Goal: Information Seeking & Learning: Learn about a topic

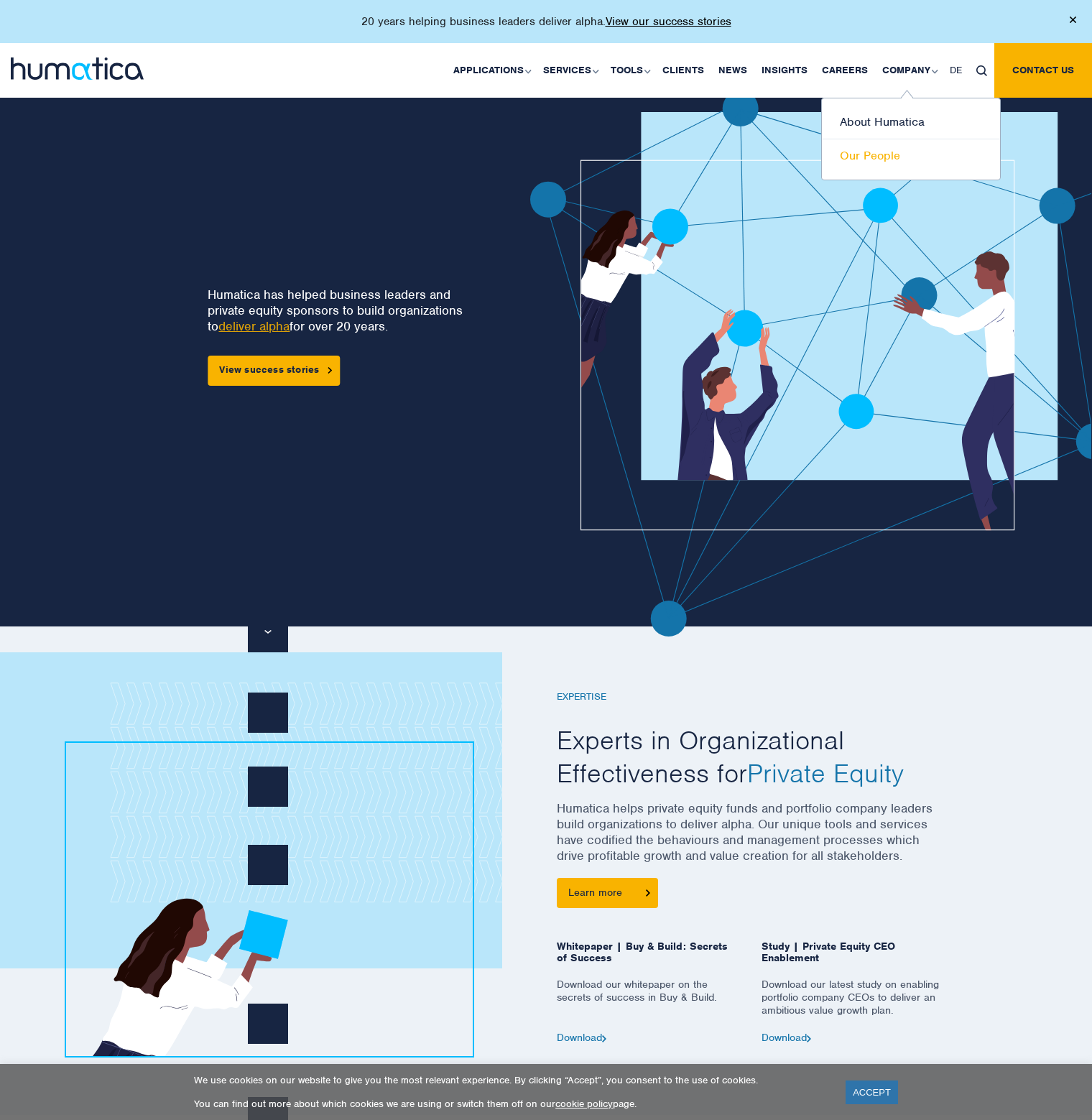
click at [882, 156] on link "Our People" at bounding box center [911, 156] width 179 height 33
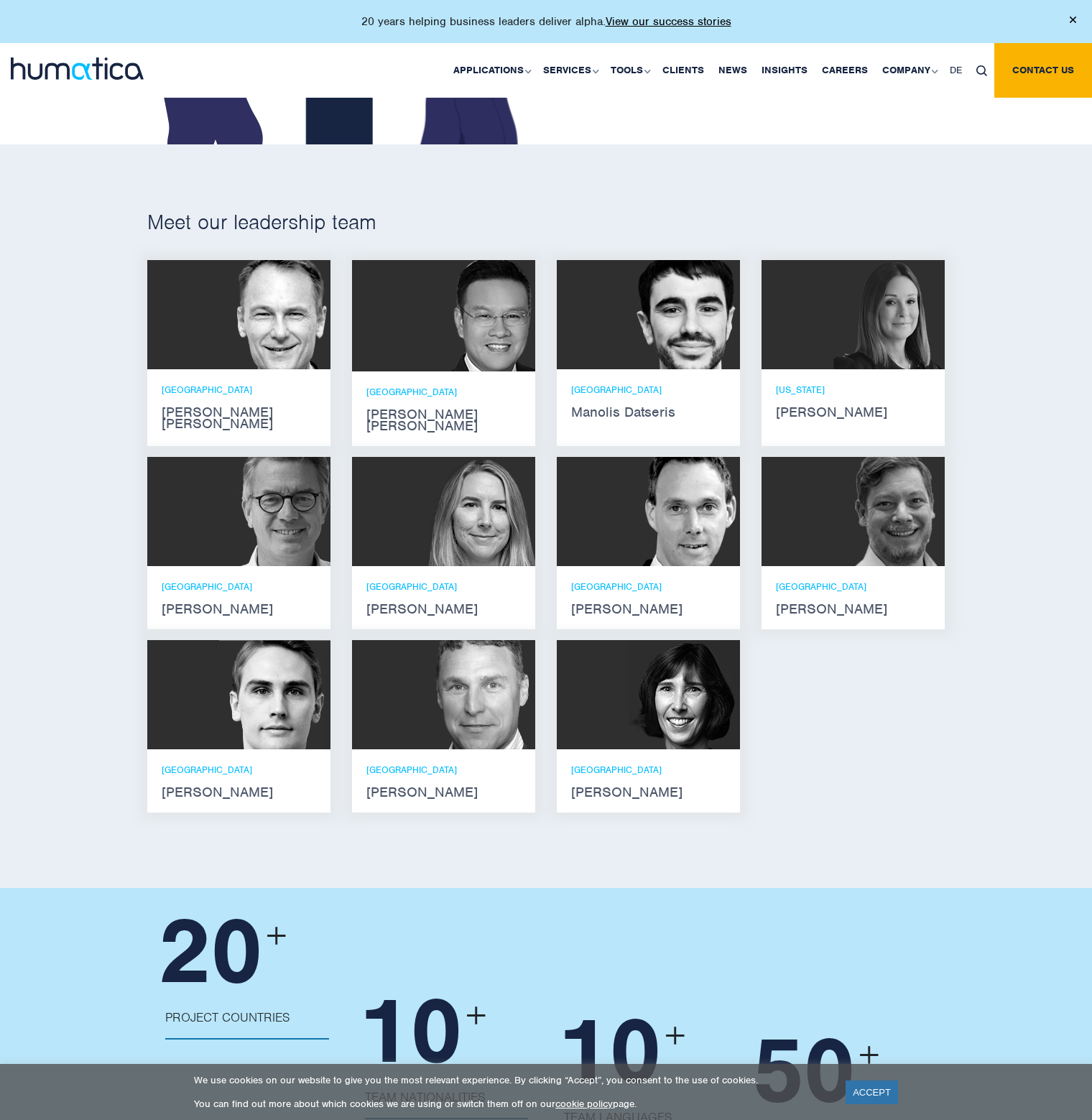
scroll to position [790, 0]
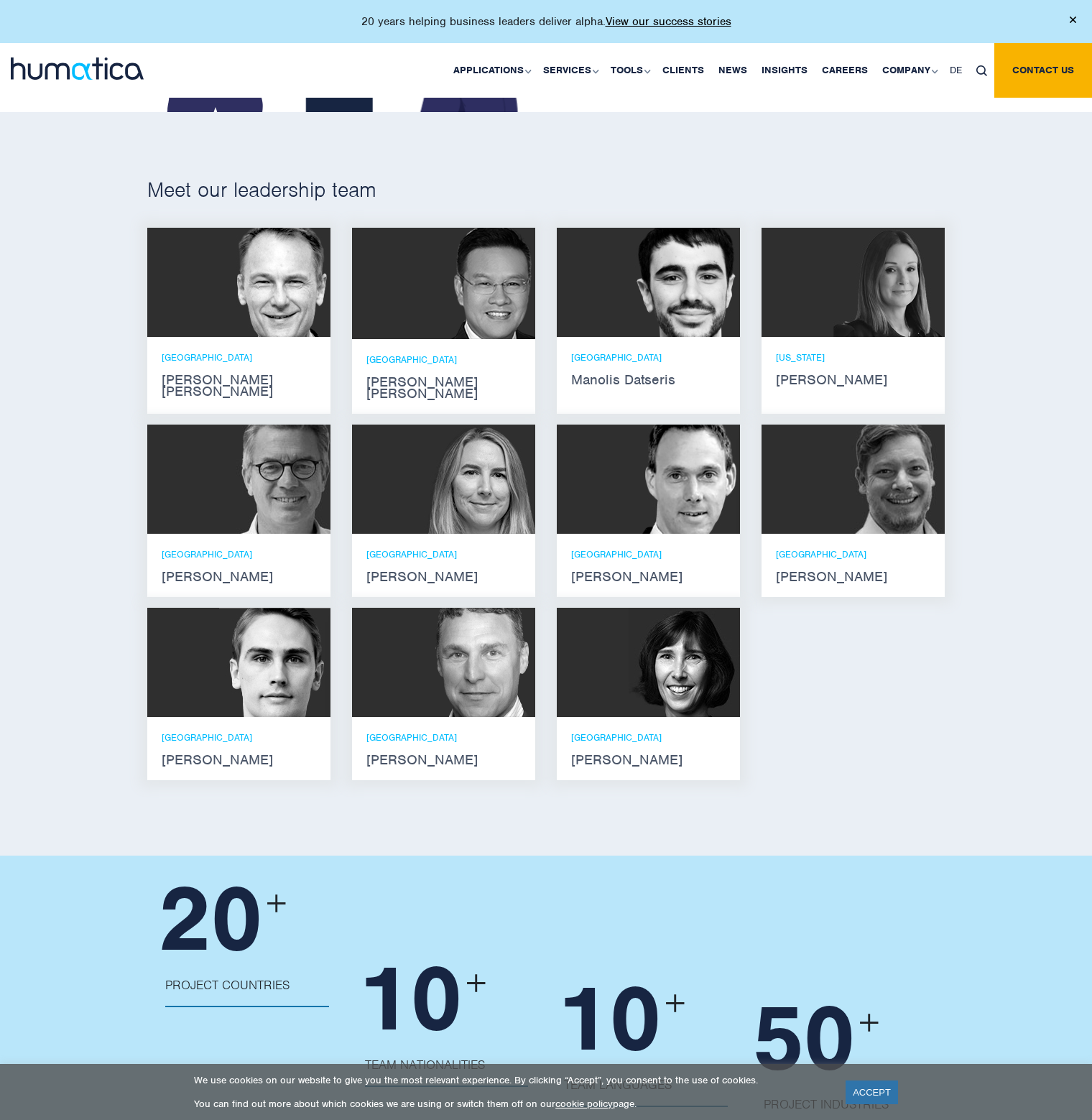
click at [216, 278] on div at bounding box center [239, 282] width 183 height 109
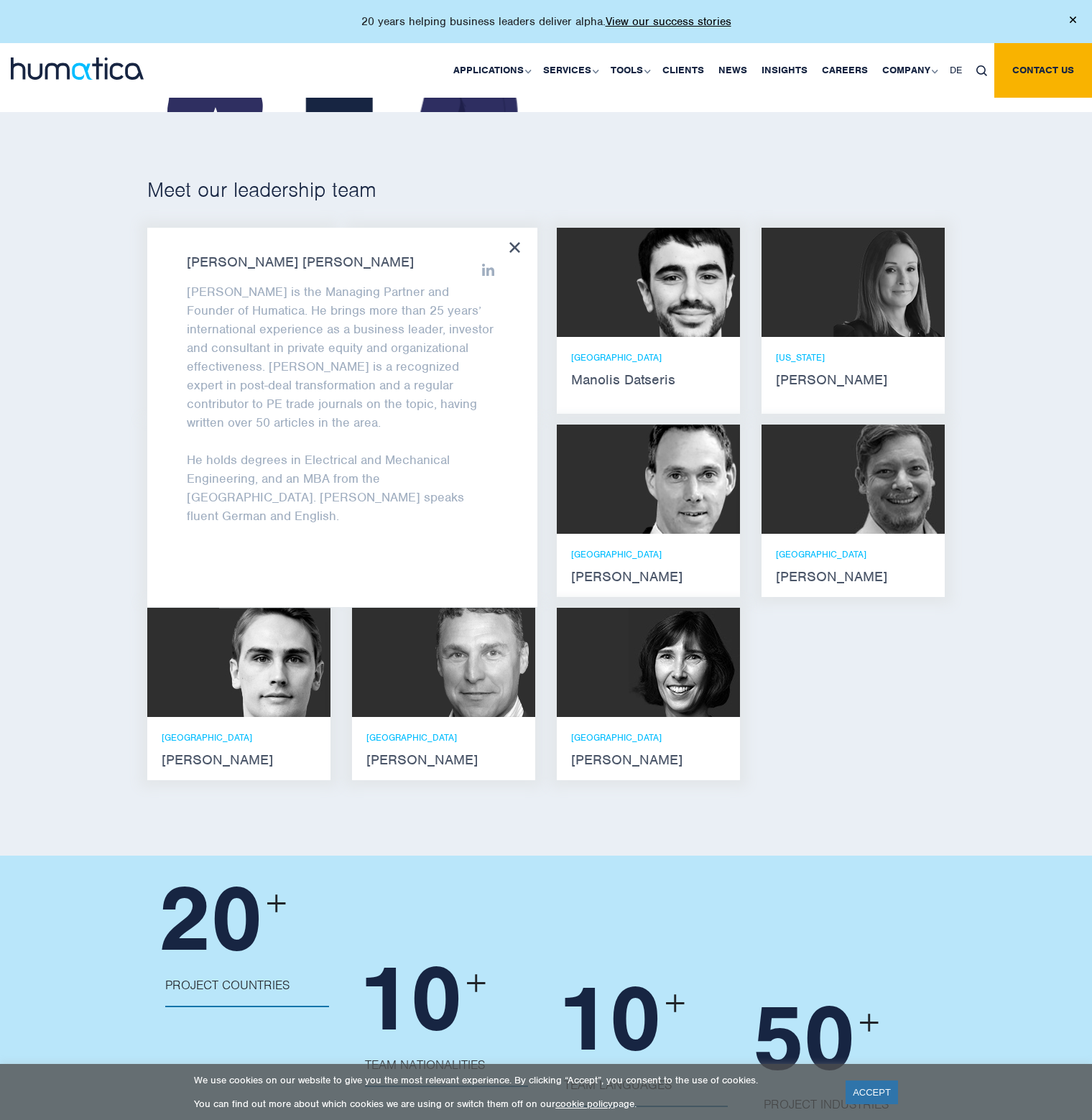
click at [802, 571] on strong "Claudio Limacher" at bounding box center [853, 577] width 155 height 12
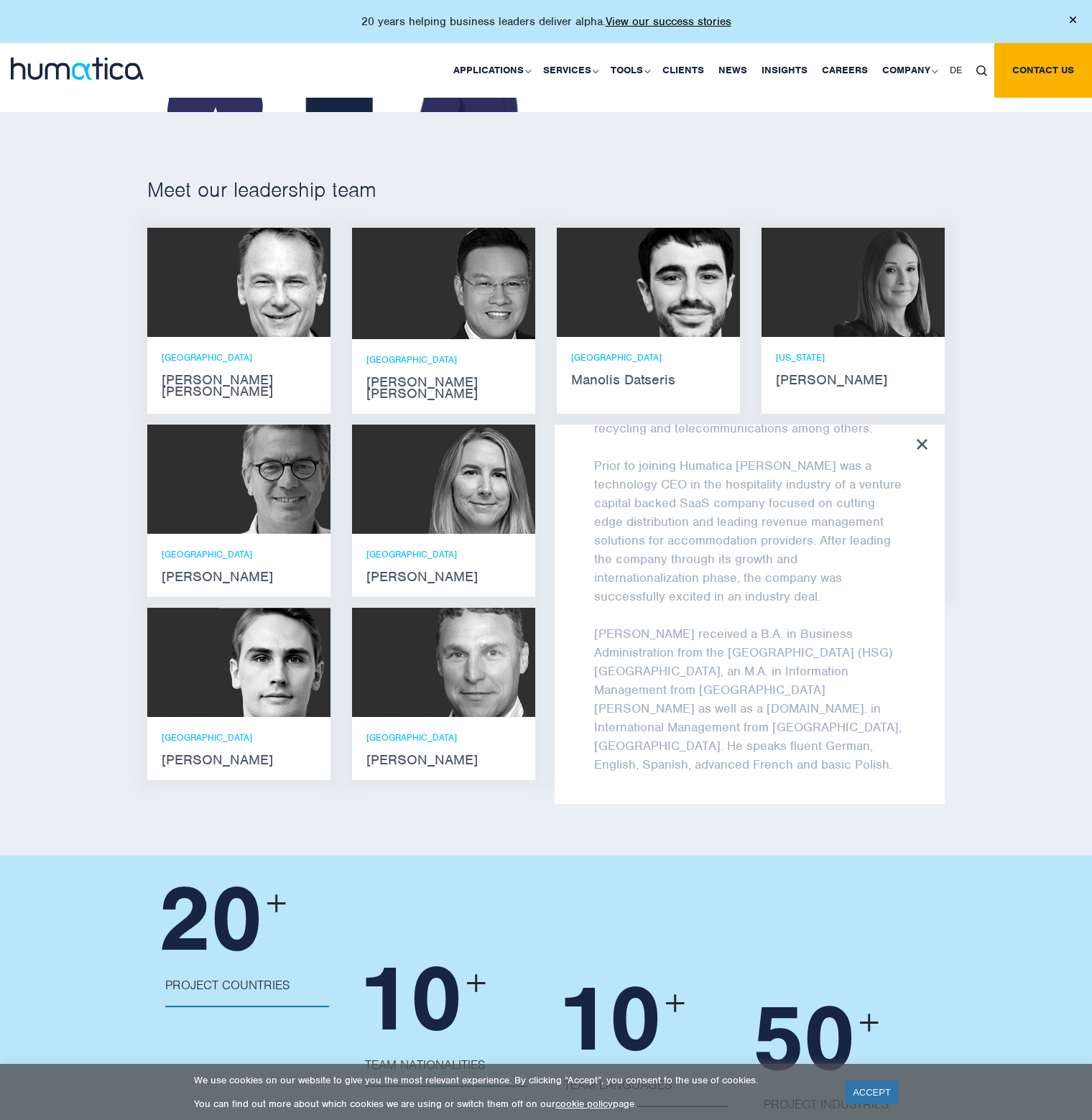
scroll to position [264, 0]
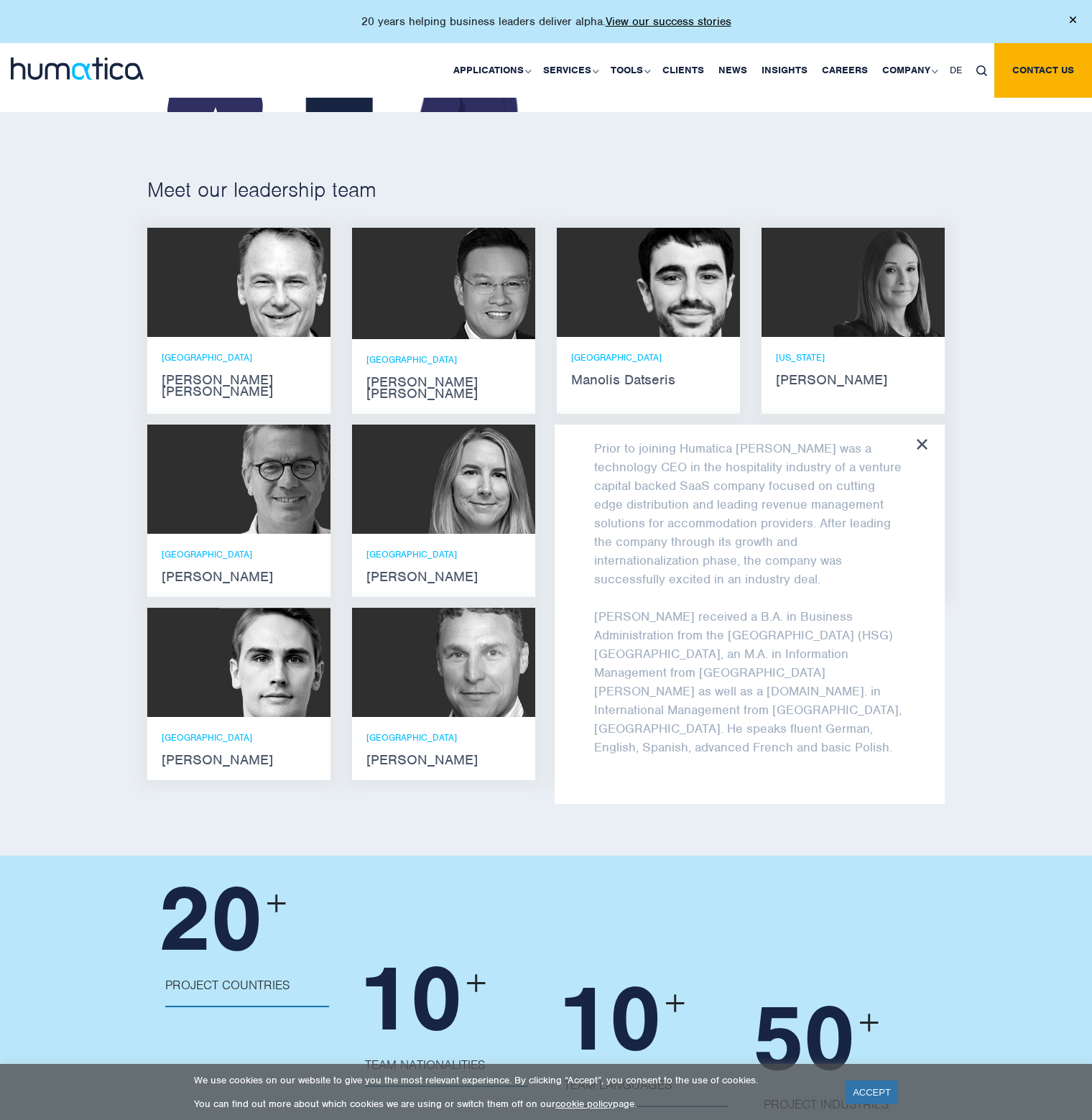
click at [1052, 462] on div "Meet our leadership team Andros Payne He holds degrees in Electrical and Mechan…" at bounding box center [546, 484] width 1092 height 744
click at [922, 424] on div "Claudio Limacher Claudio is a Director at Humatica. He has led a number of proj…" at bounding box center [750, 614] width 390 height 379
click at [922, 439] on icon at bounding box center [922, 444] width 11 height 11
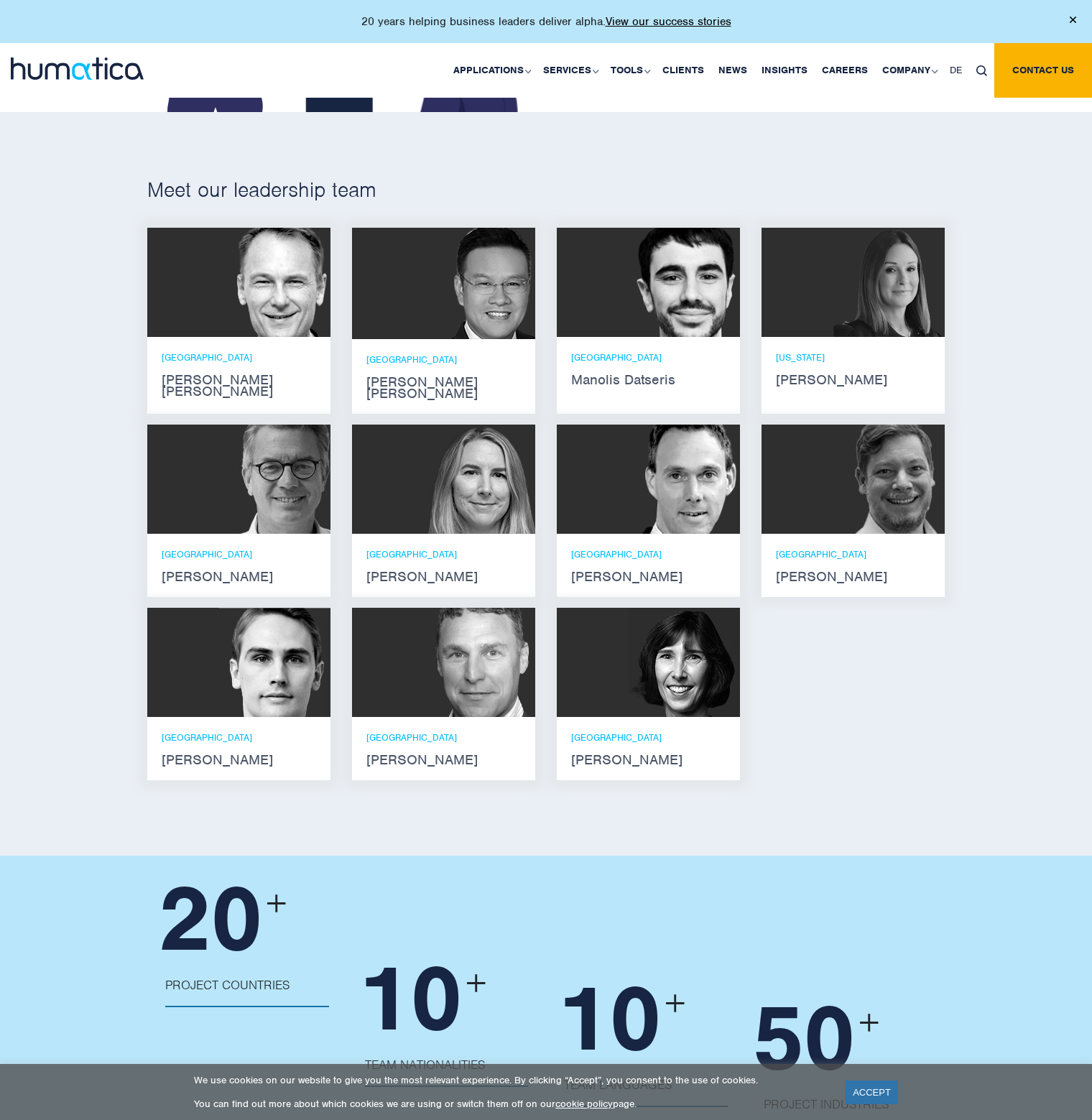
scroll to position [276, 0]
click at [206, 681] on div at bounding box center [239, 662] width 183 height 109
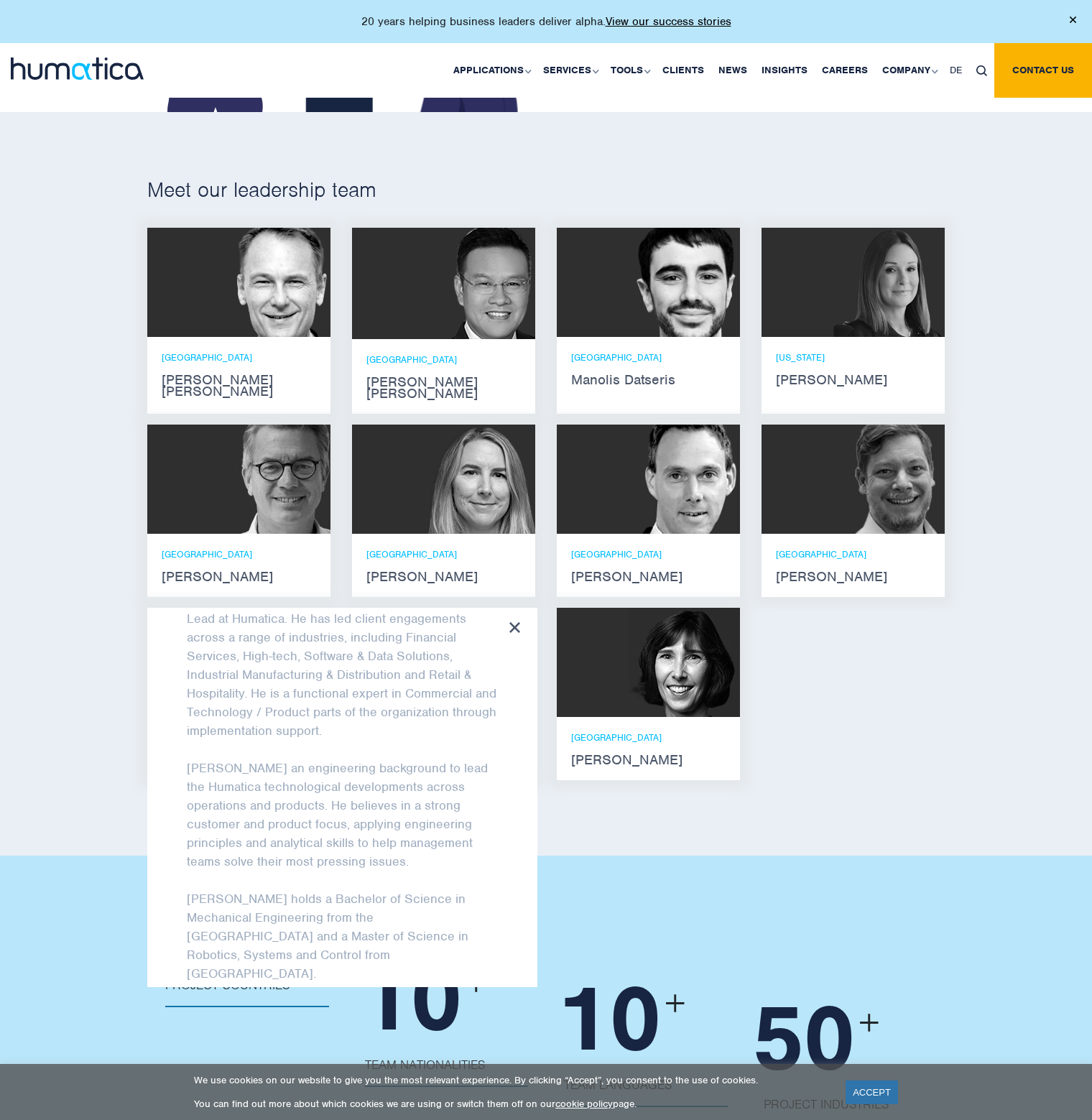
scroll to position [96, 0]
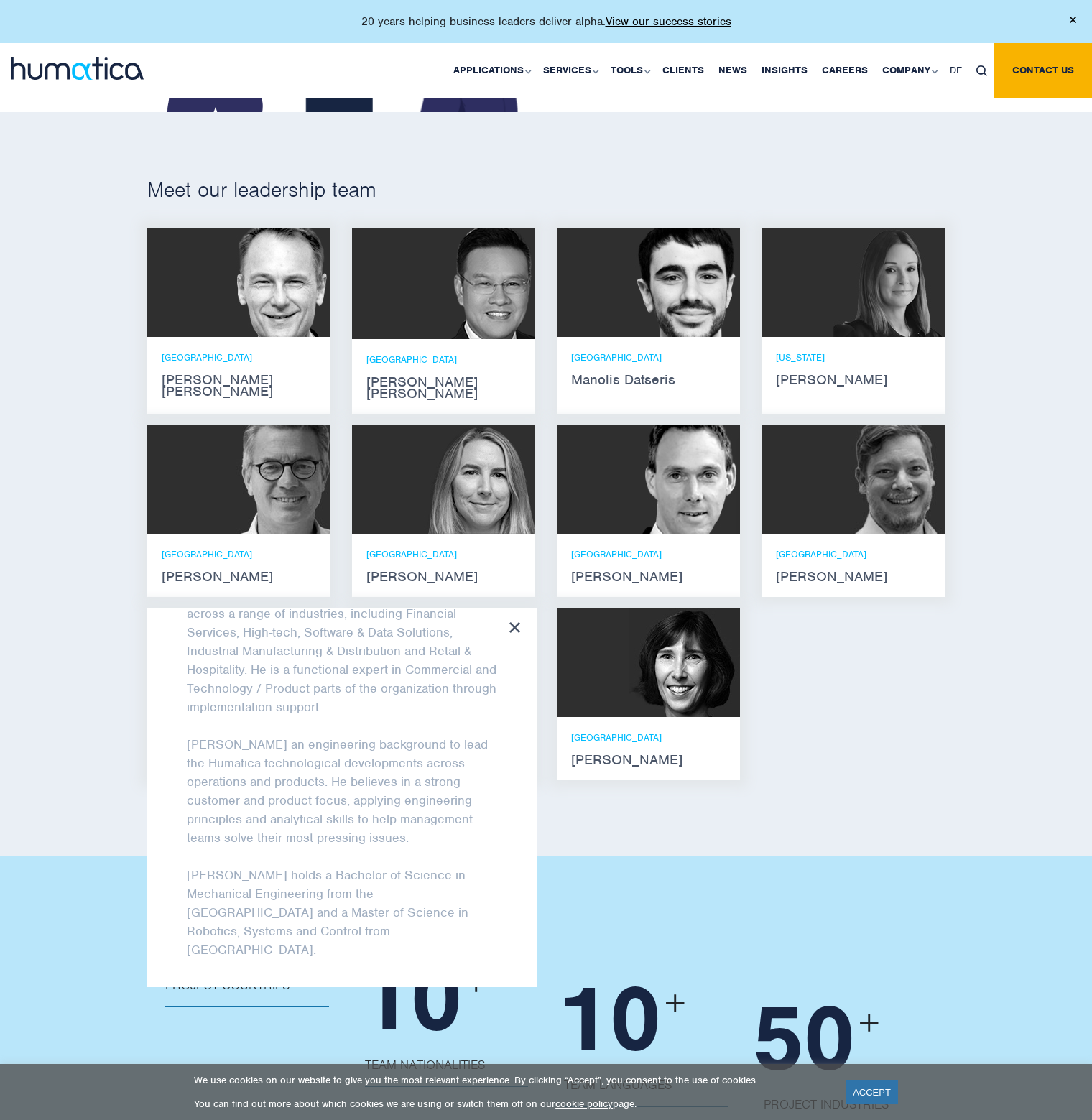
click at [63, 657] on div "Meet our leadership team Andros Payne He holds degrees in Electrical and Mechan…" at bounding box center [546, 484] width 1092 height 744
click at [513, 622] on icon at bounding box center [515, 627] width 11 height 11
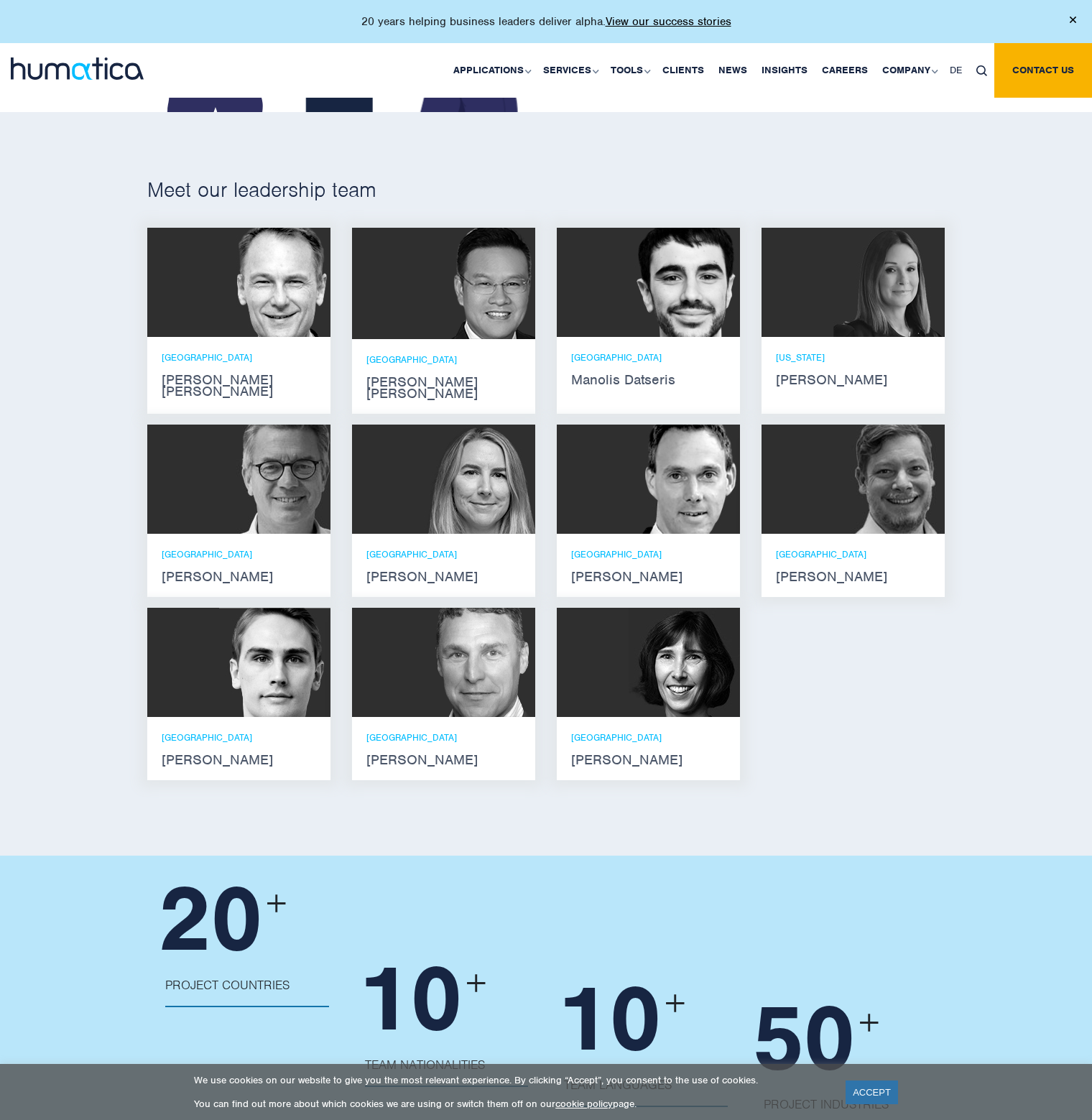
scroll to position [107, 0]
click at [610, 375] on strong "Manolis Datseris" at bounding box center [648, 380] width 155 height 12
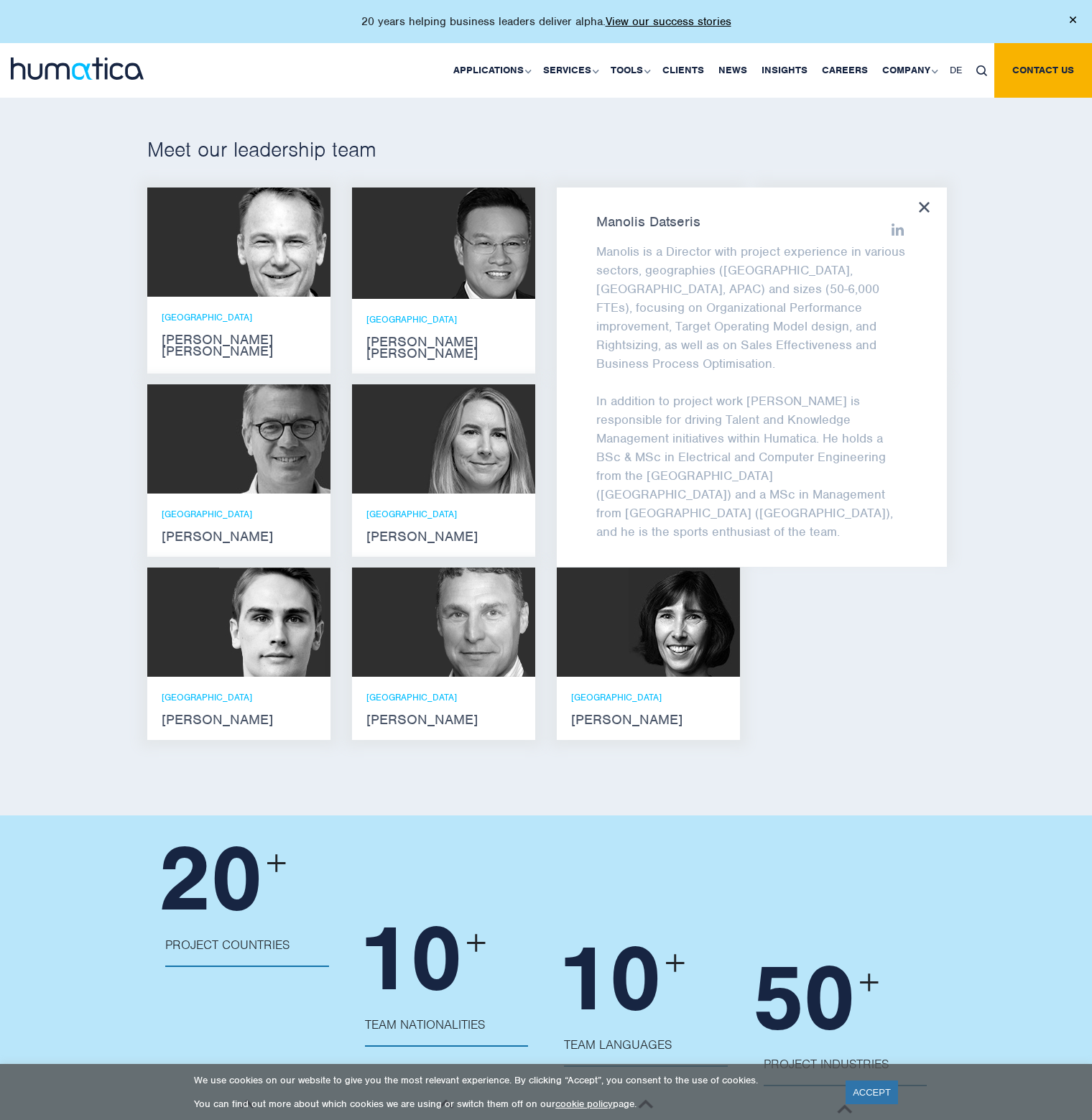
scroll to position [862, 0]
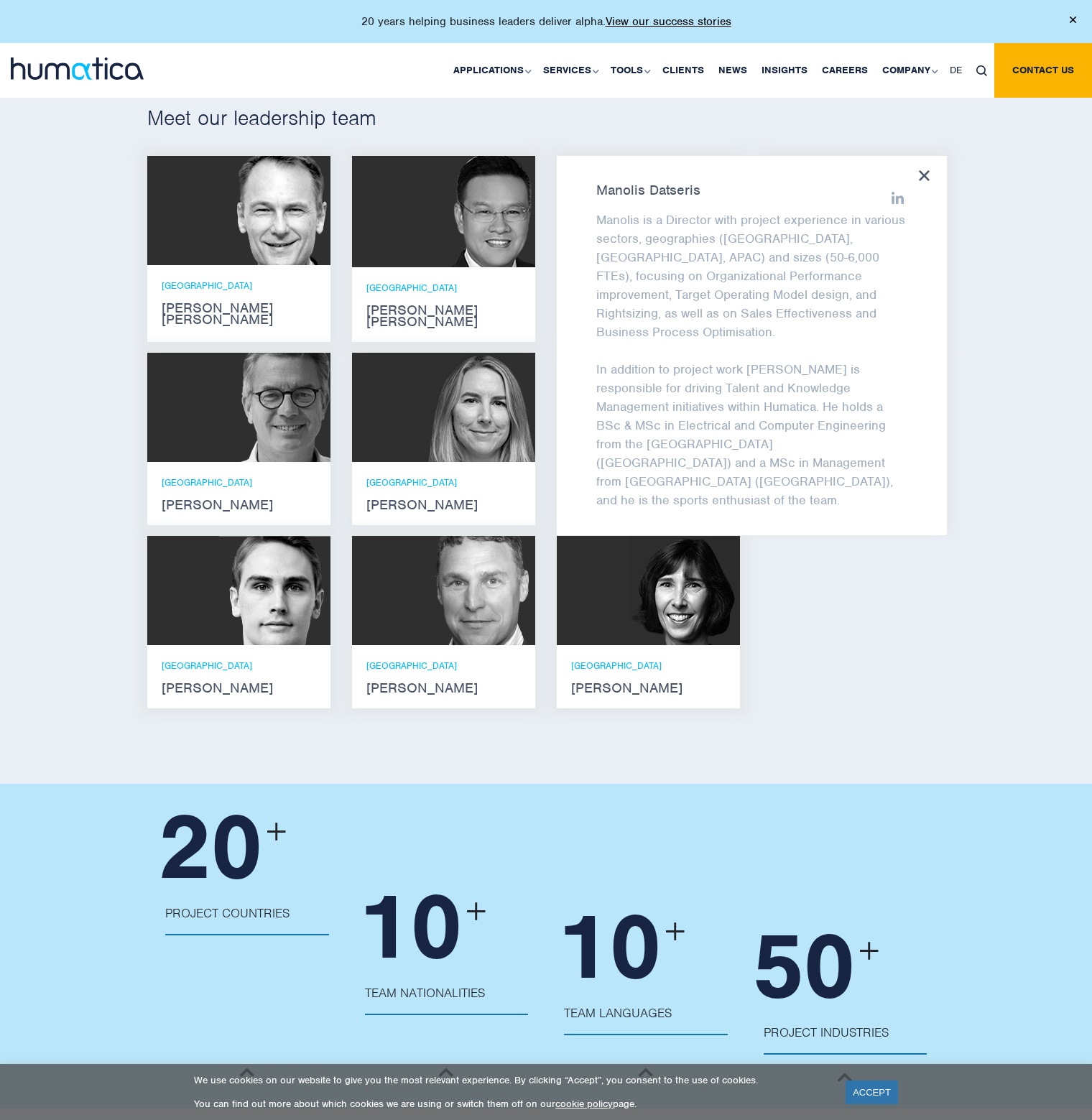
click at [933, 174] on div "Manolis Datseris Manolis is a Director with project experience in various secto…" at bounding box center [752, 345] width 390 height 379
click at [236, 442] on img at bounding box center [275, 407] width 111 height 109
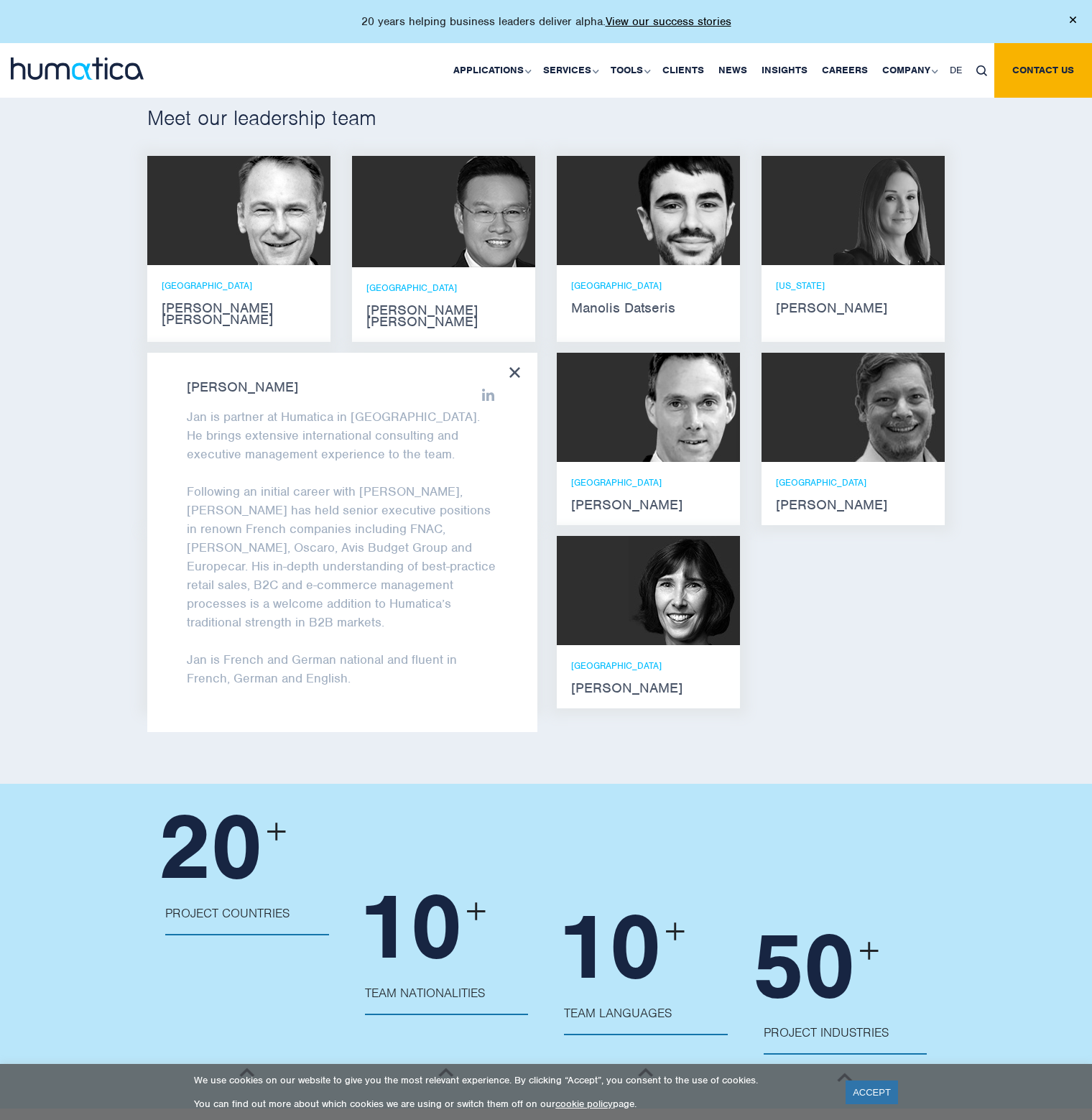
click at [517, 367] on icon at bounding box center [515, 373] width 11 height 11
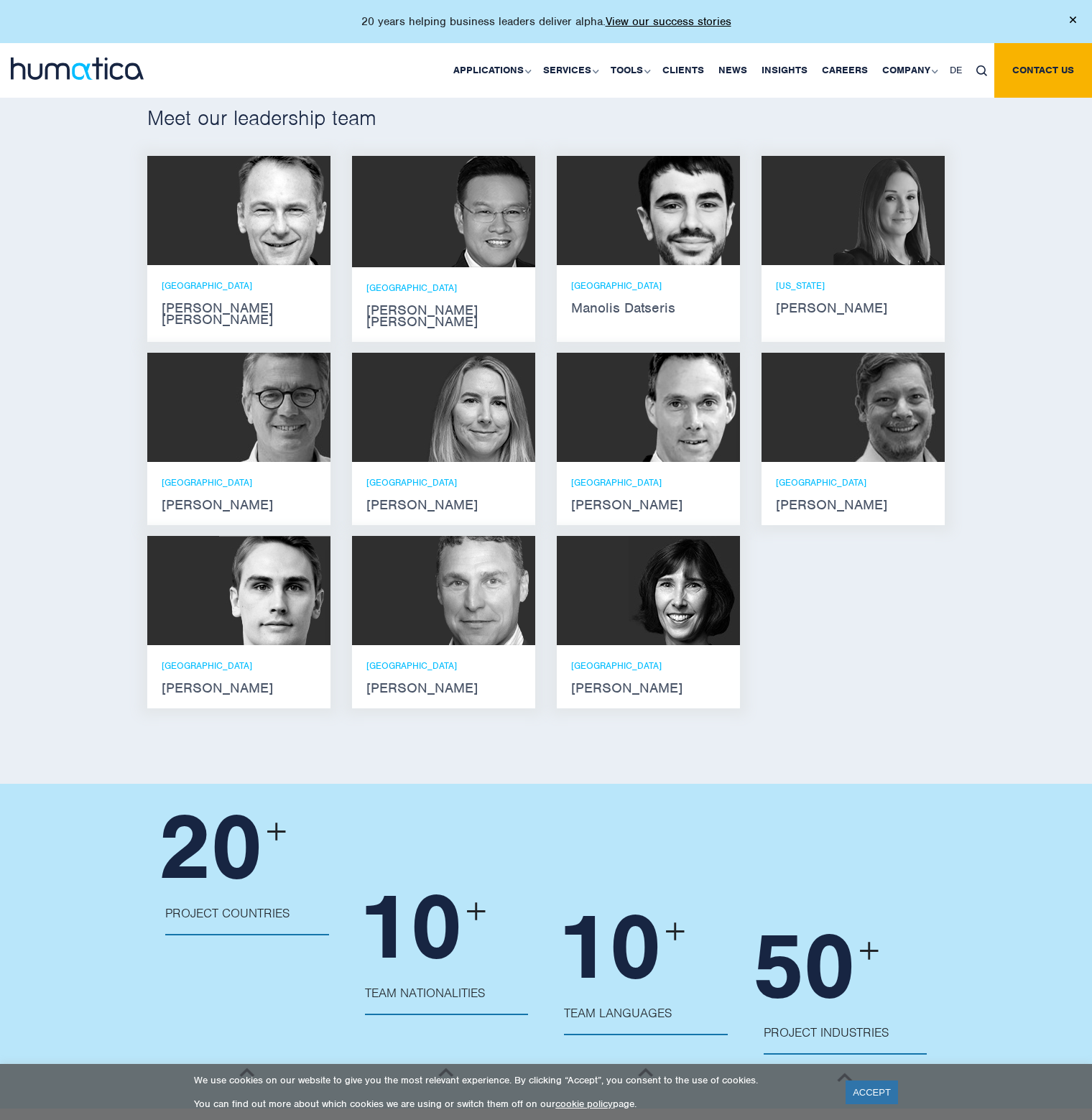
click at [794, 198] on div at bounding box center [853, 210] width 183 height 109
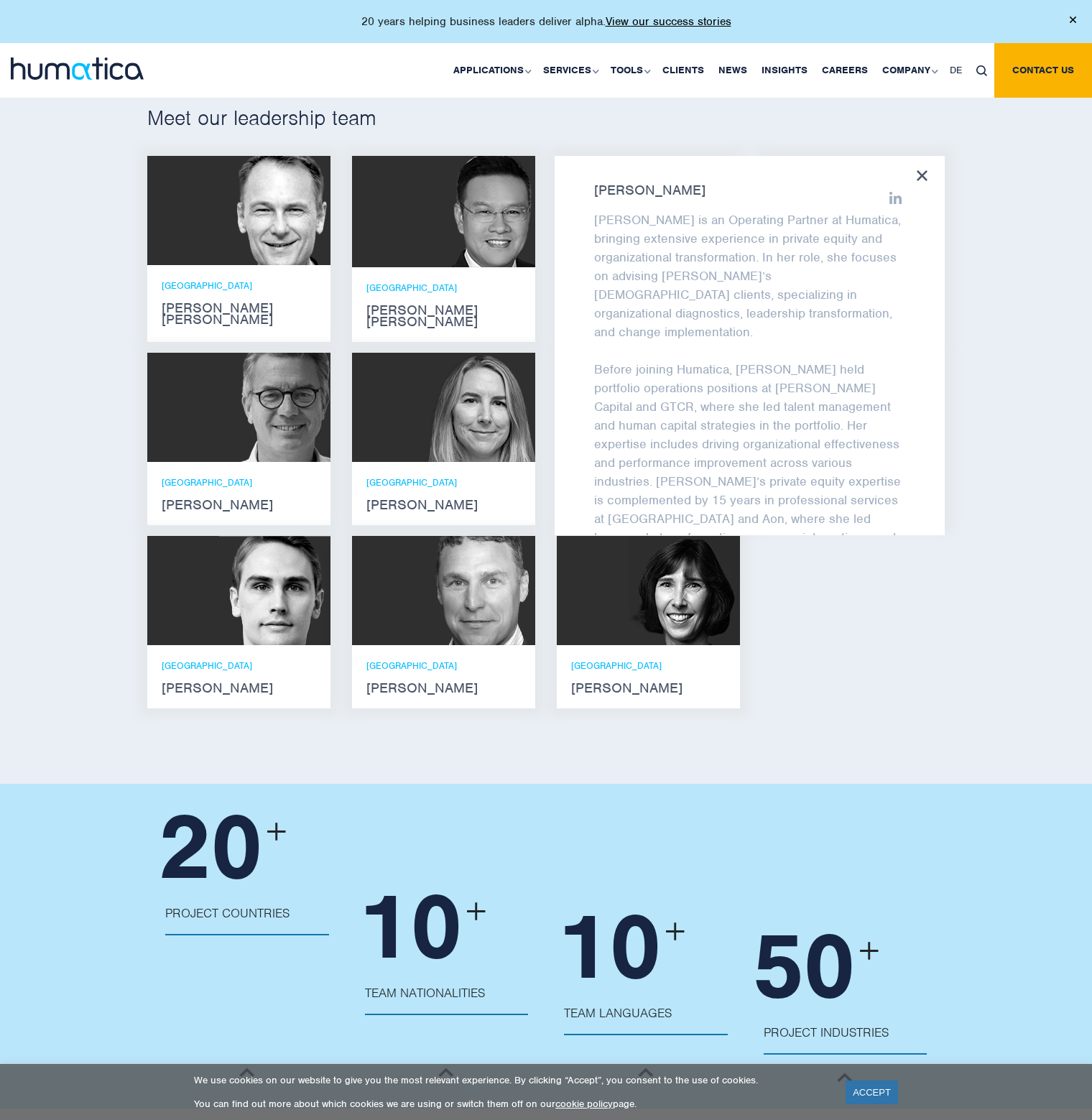
click at [923, 172] on icon at bounding box center [922, 176] width 11 height 11
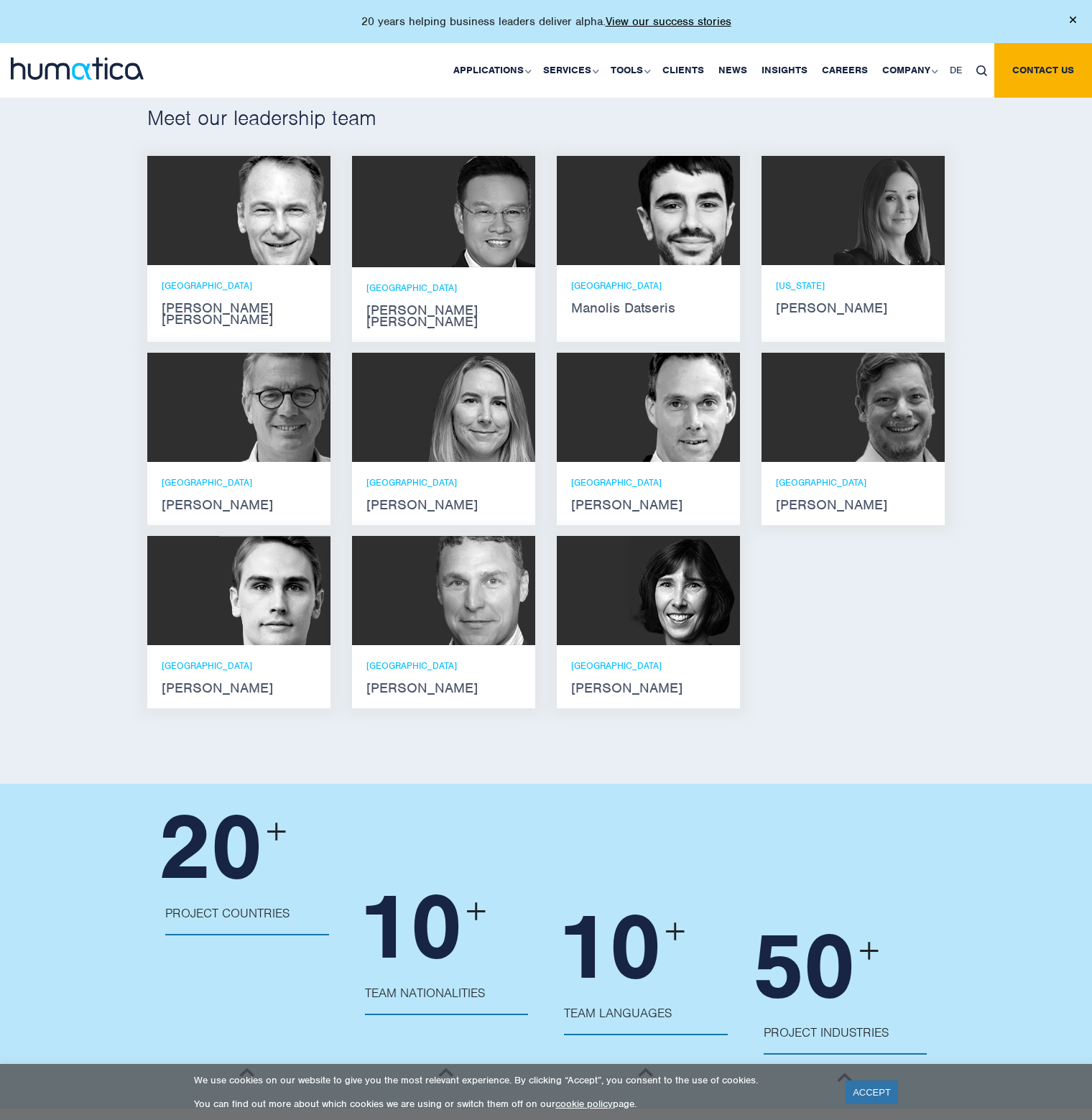
click at [693, 279] on p "[GEOGRAPHIC_DATA]" at bounding box center [648, 285] width 155 height 12
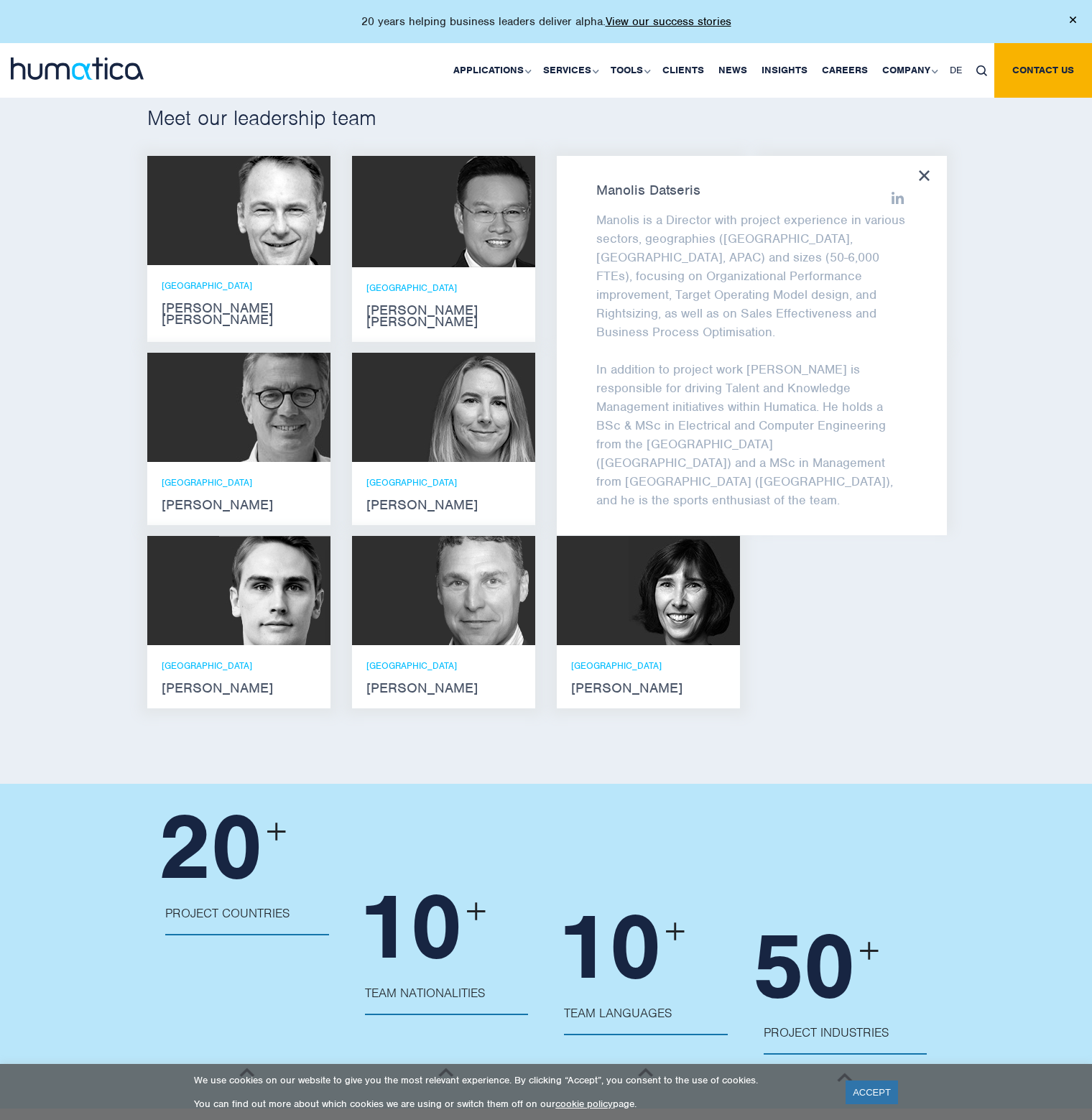
click at [928, 180] on div at bounding box center [925, 176] width 11 height 13
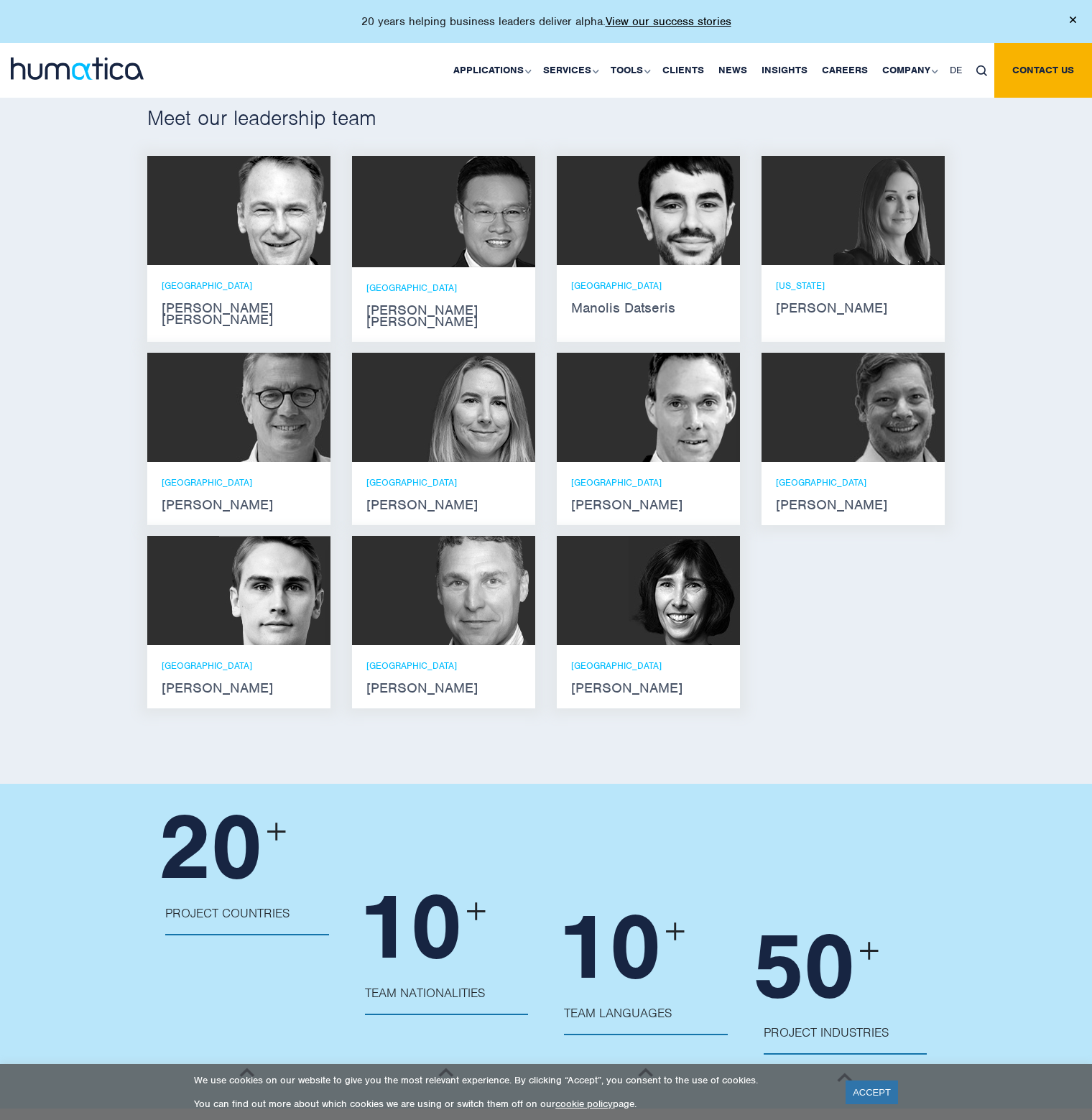
click at [417, 296] on div "SINGAPORE Jen Jee Chan" at bounding box center [444, 304] width 155 height 46
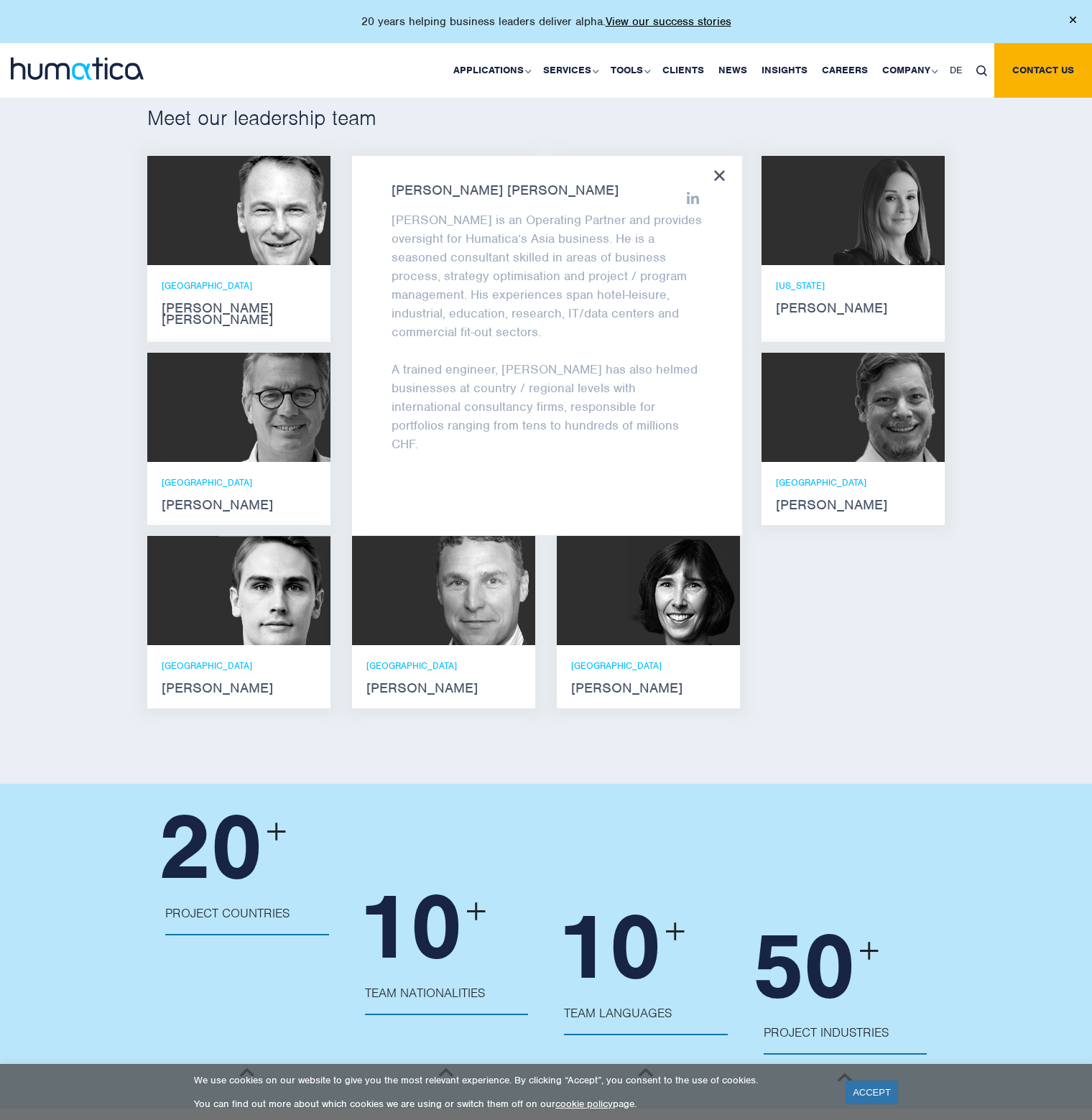
click at [284, 315] on div "ZURICH Andros Payne" at bounding box center [239, 302] width 183 height 75
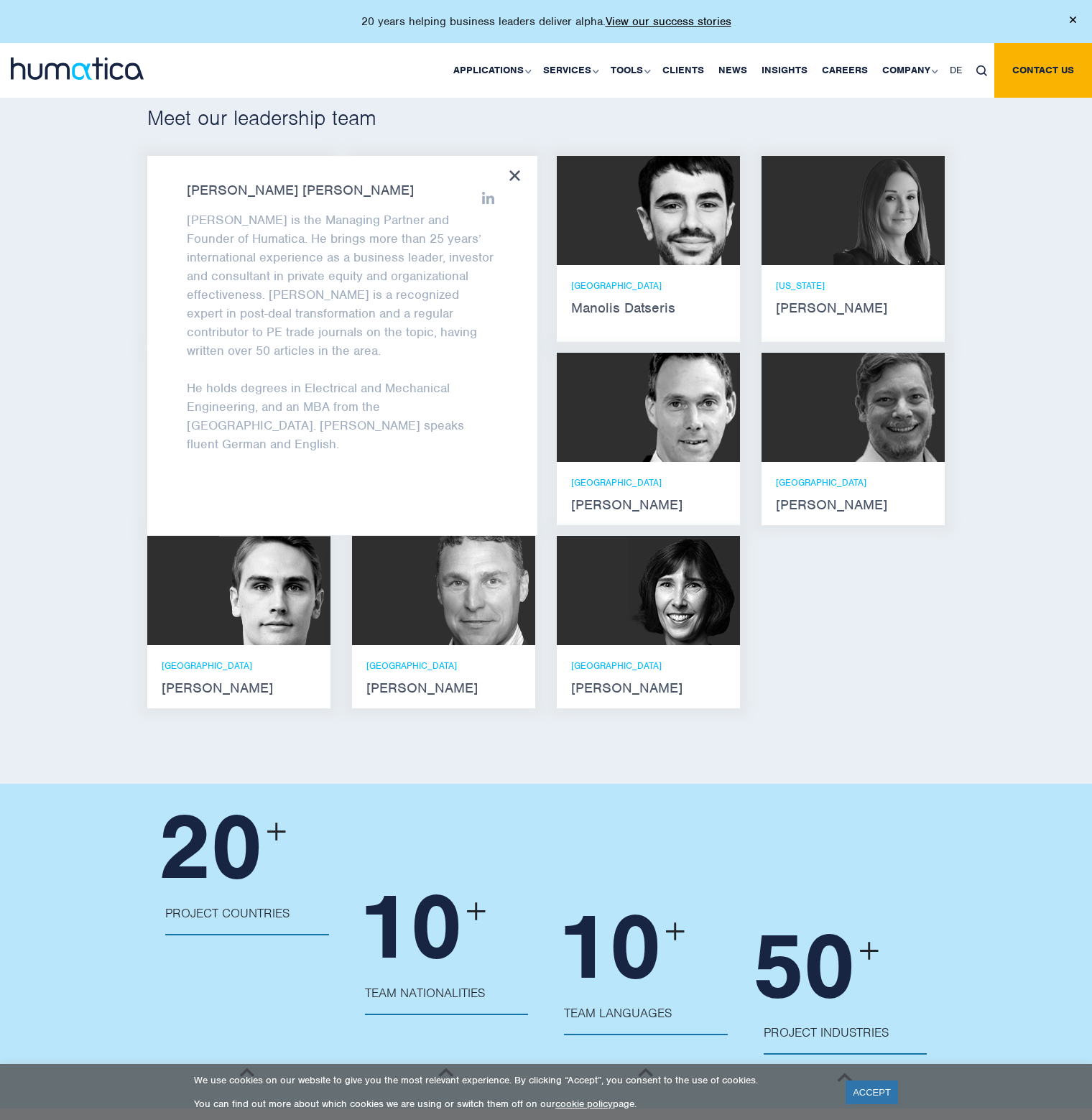
click at [932, 129] on h2 "Meet our leadership team" at bounding box center [546, 118] width 798 height 26
click at [673, 416] on img at bounding box center [685, 407] width 111 height 109
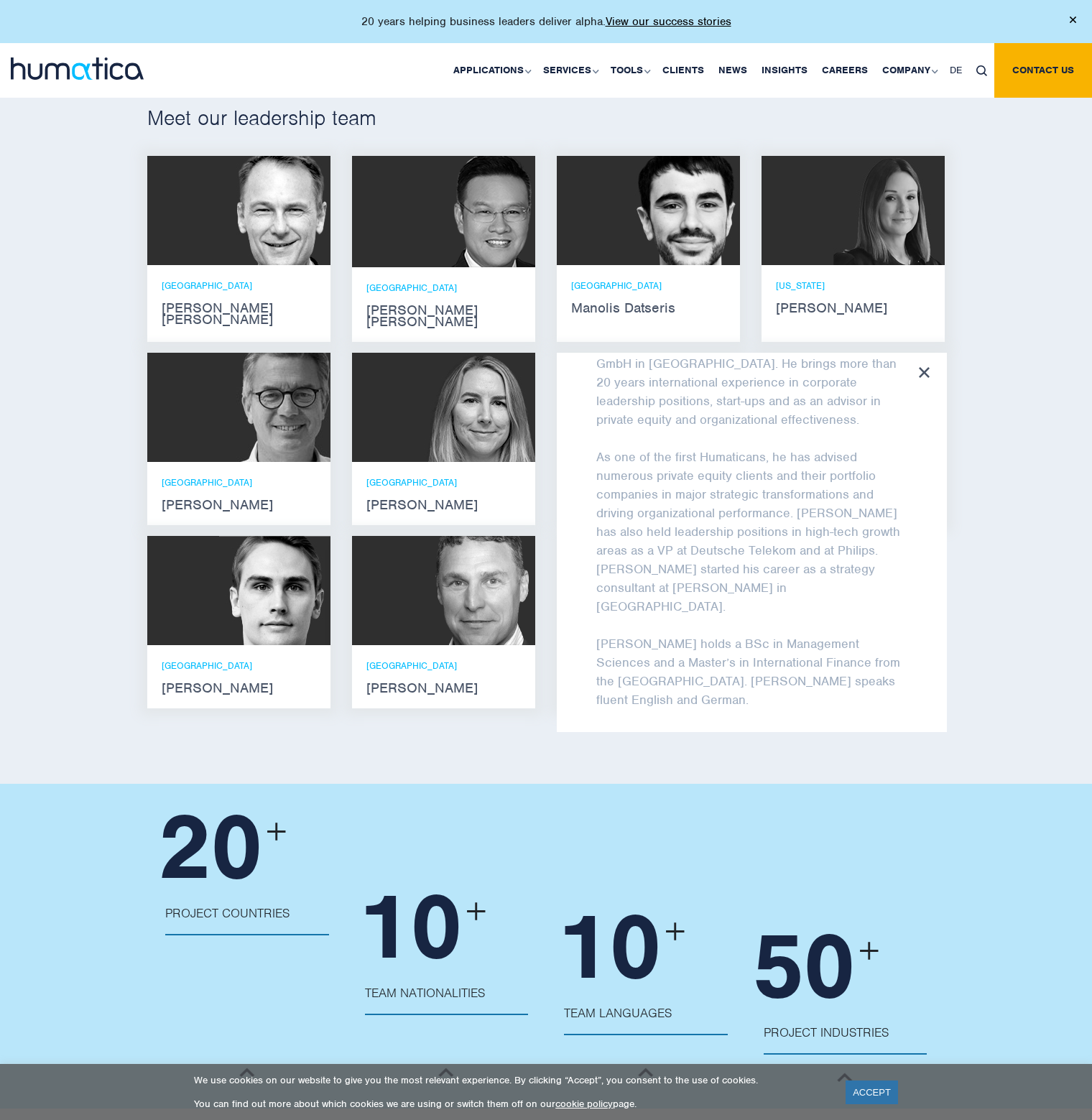
scroll to position [115, 0]
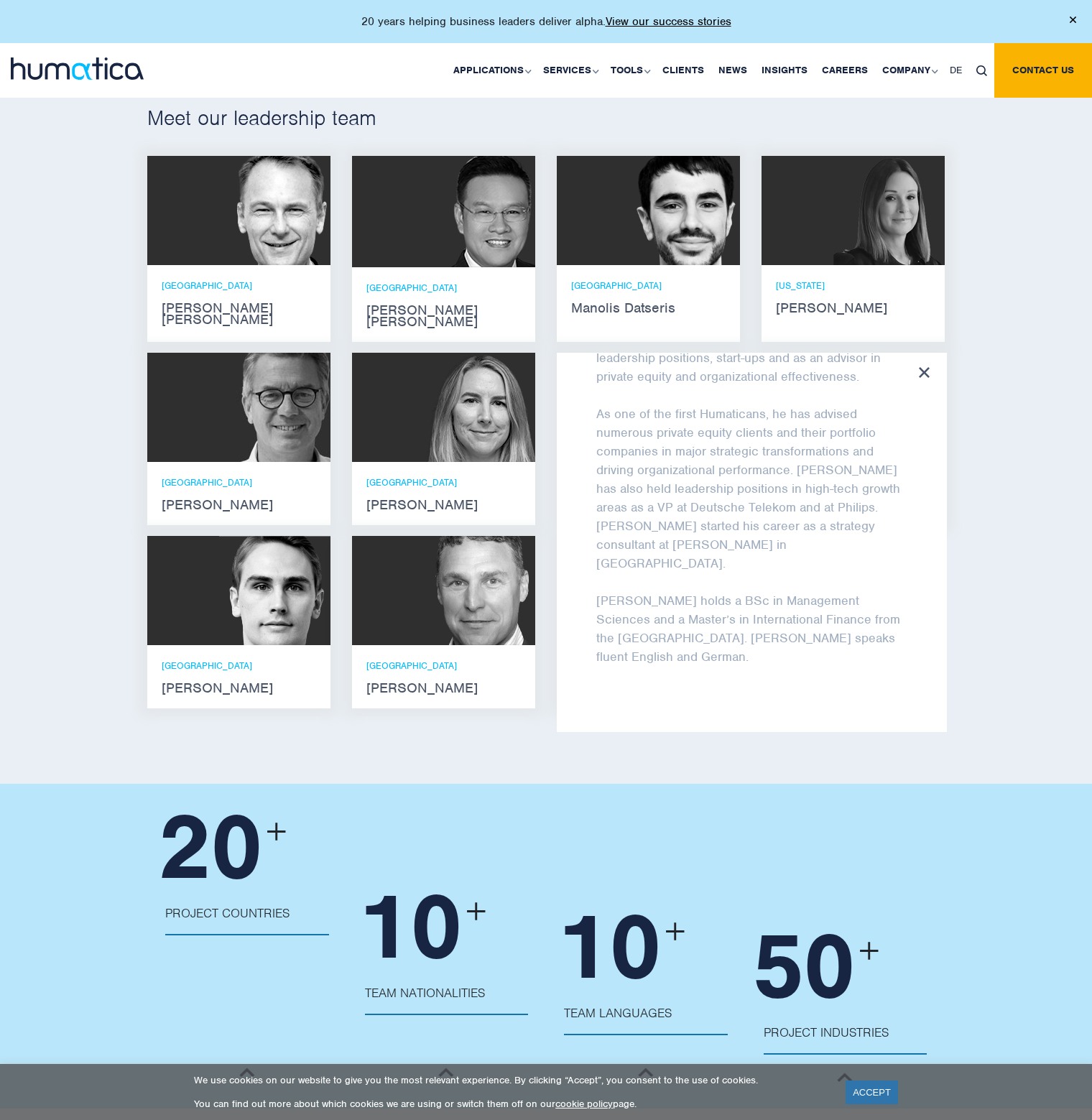
click at [923, 367] on icon at bounding box center [925, 373] width 11 height 11
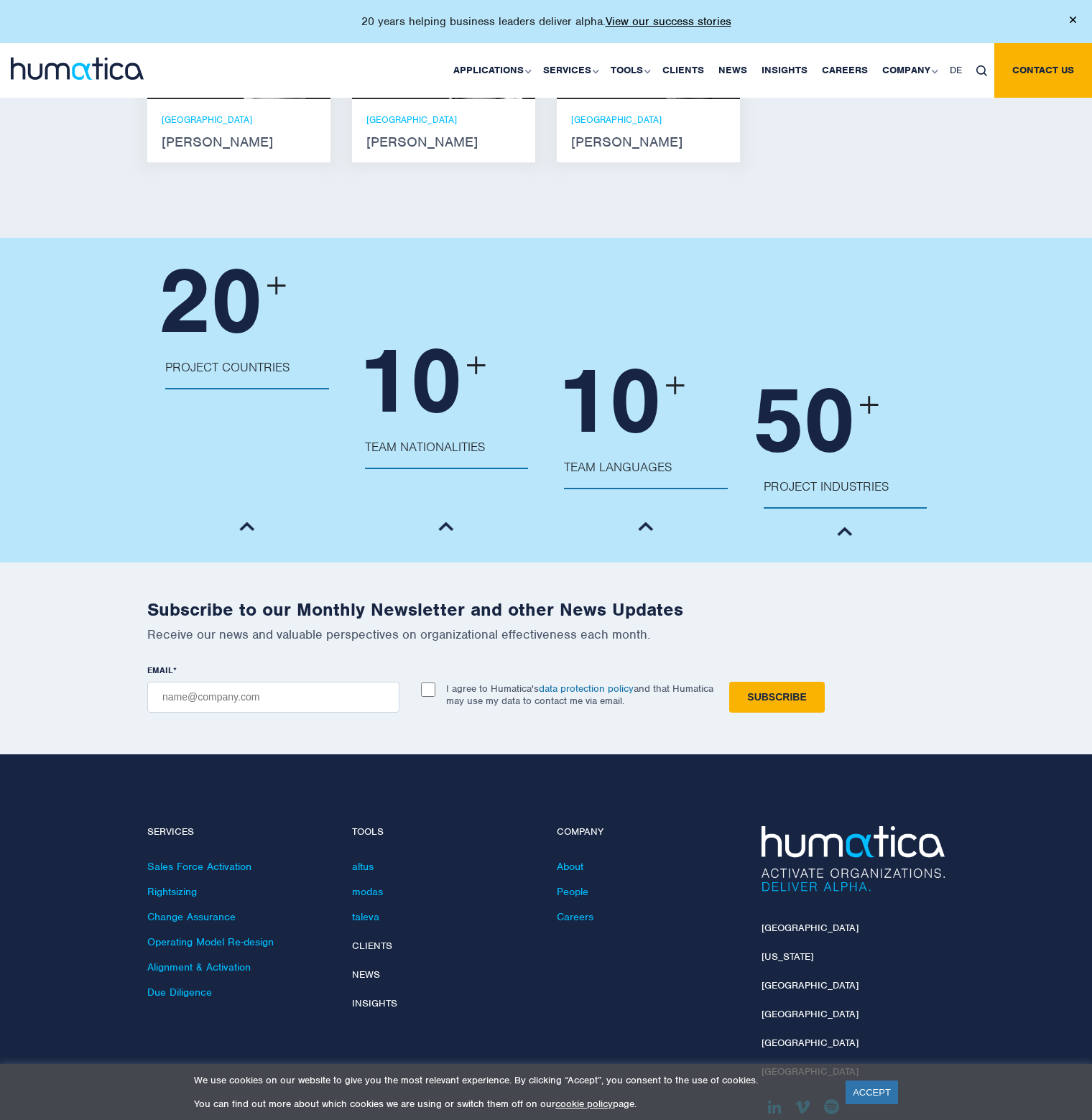
scroll to position [1481, 0]
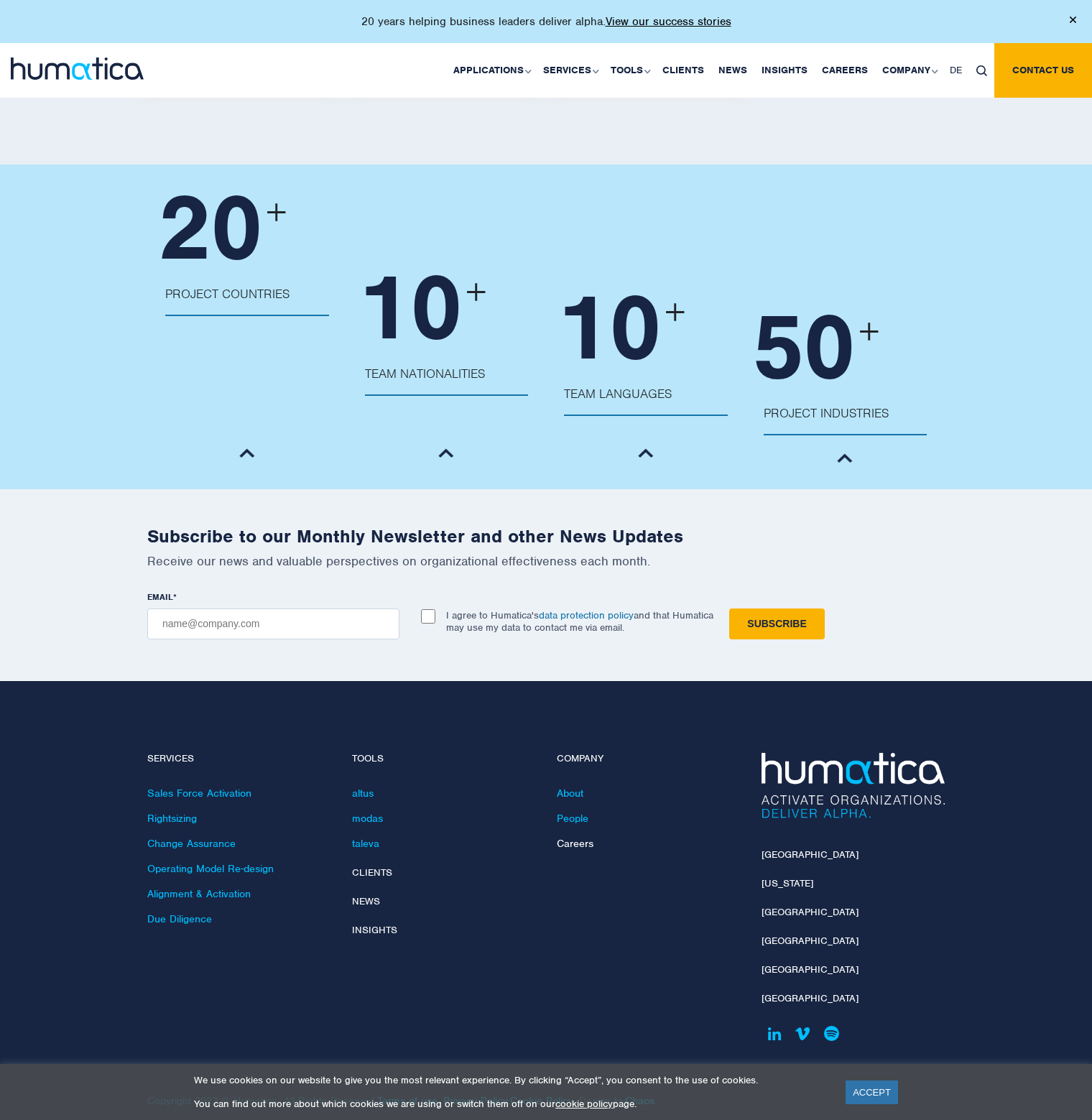
click at [587, 837] on link "Careers" at bounding box center [575, 843] width 36 height 13
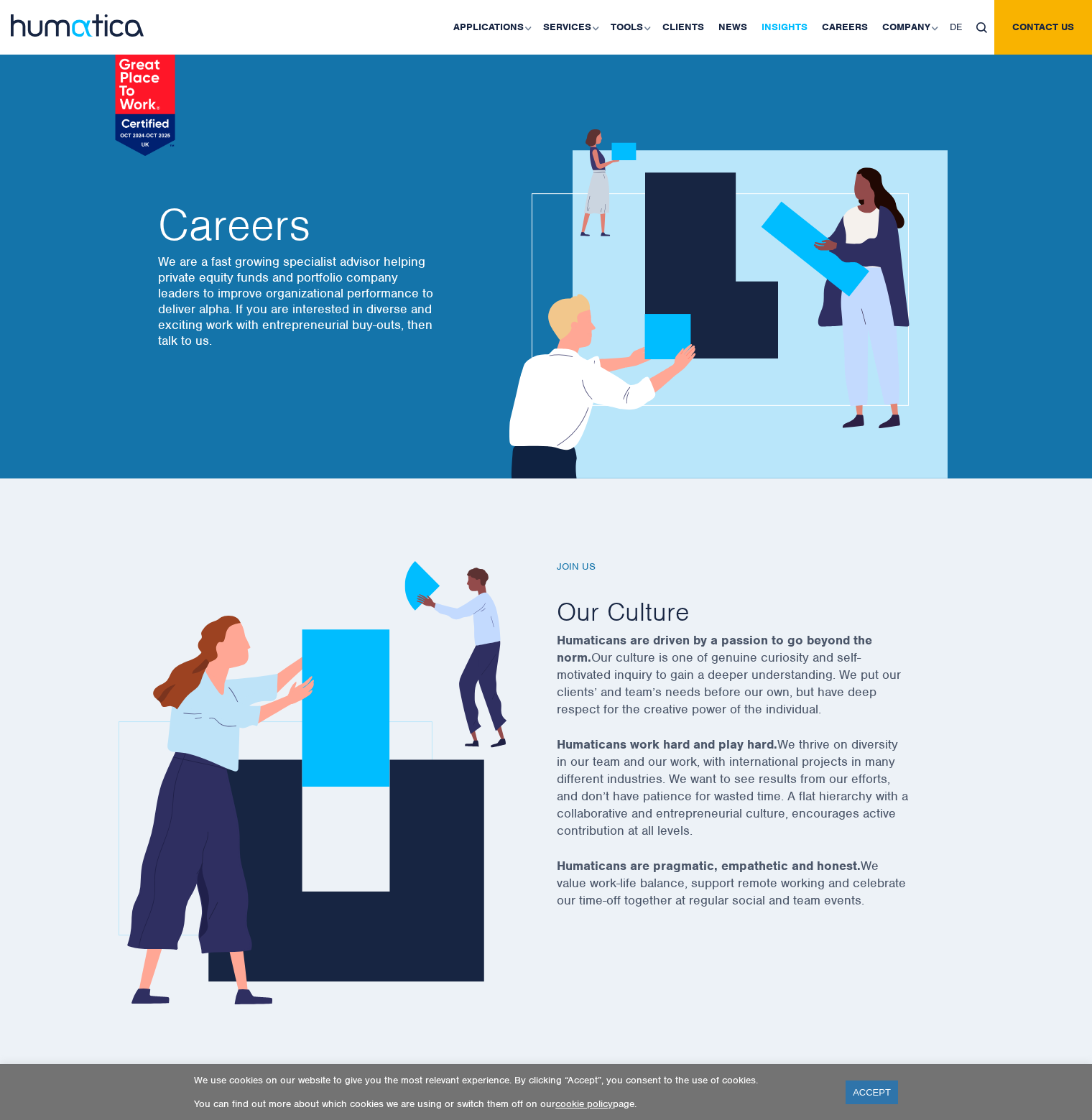
click at [781, 33] on link "Insights" at bounding box center [785, 27] width 60 height 55
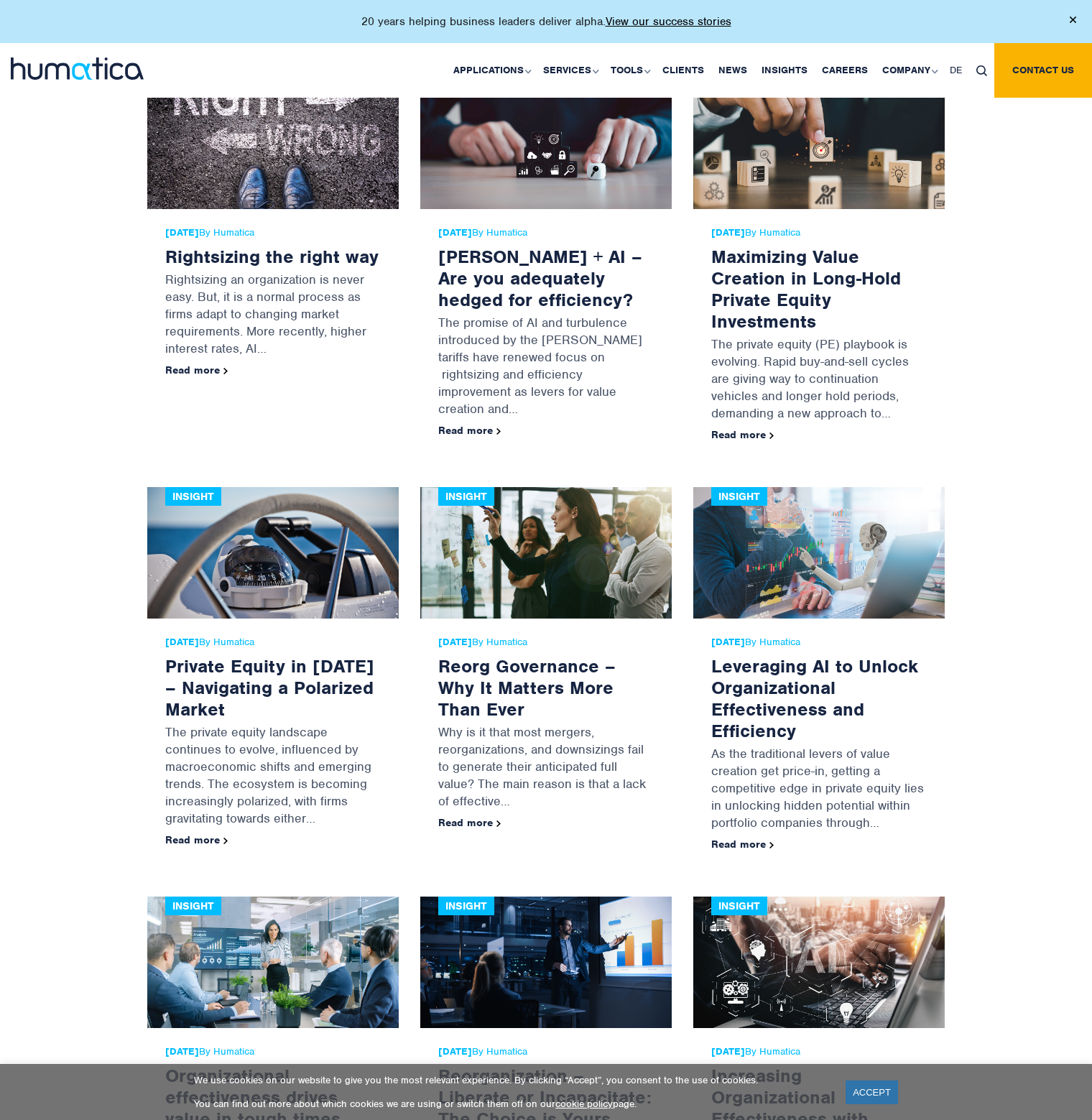
scroll to position [1150, 0]
